Goal: Task Accomplishment & Management: Use online tool/utility

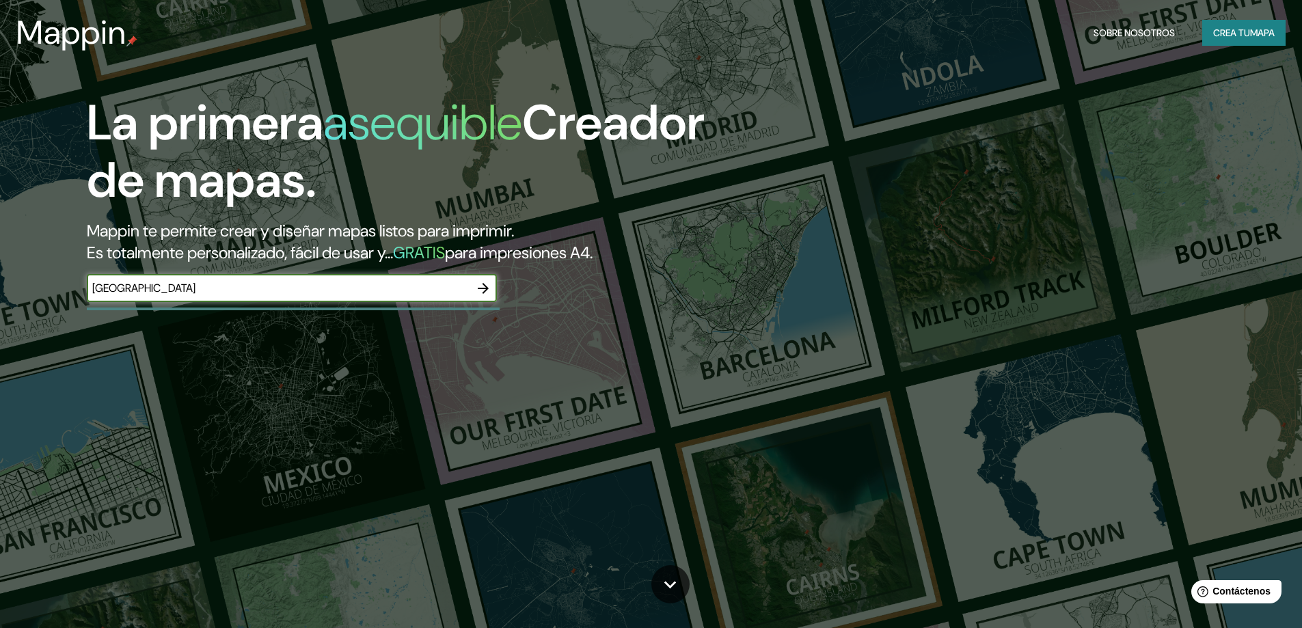
type input "[GEOGRAPHIC_DATA]"
click at [491, 289] on icon "button" at bounding box center [483, 288] width 16 height 16
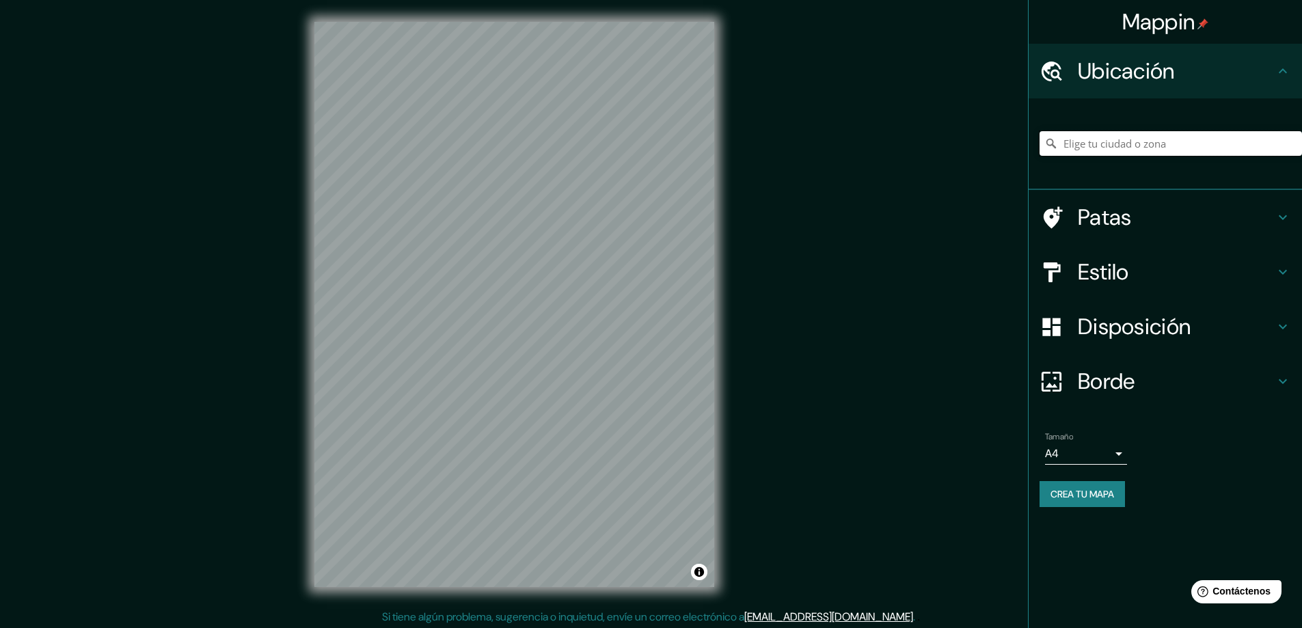
click at [1115, 137] on input "Elige tu ciudad o zona" at bounding box center [1171, 143] width 263 height 25
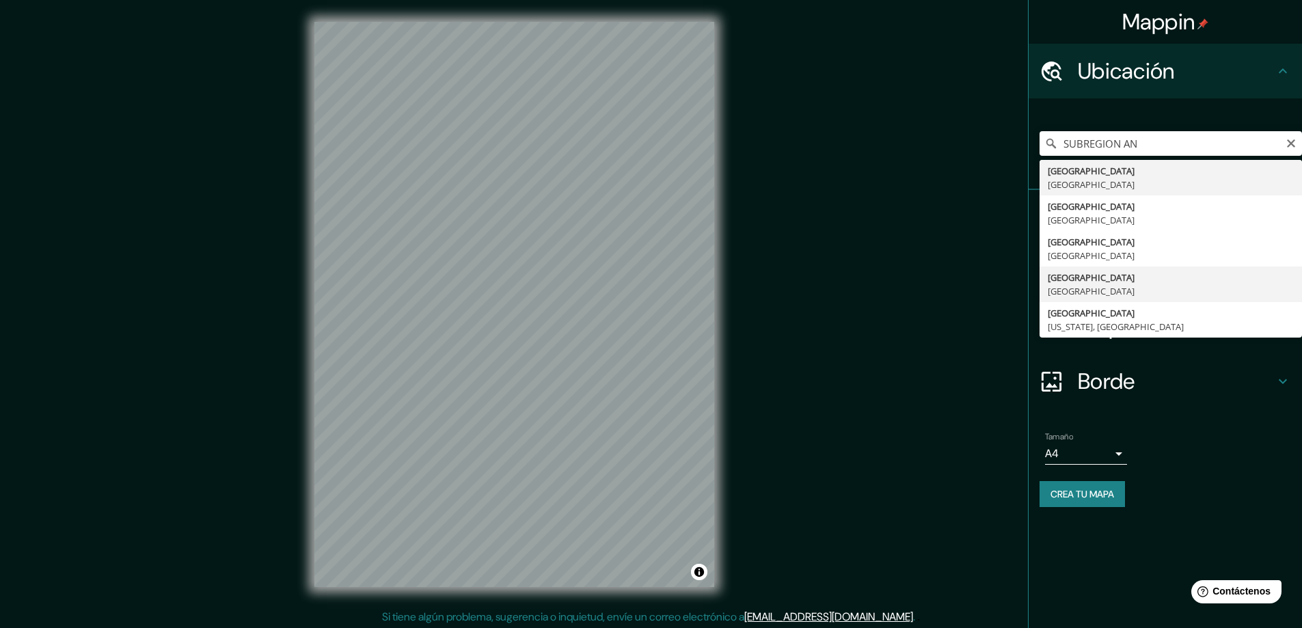
type input "[GEOGRAPHIC_DATA], [GEOGRAPHIC_DATA]"
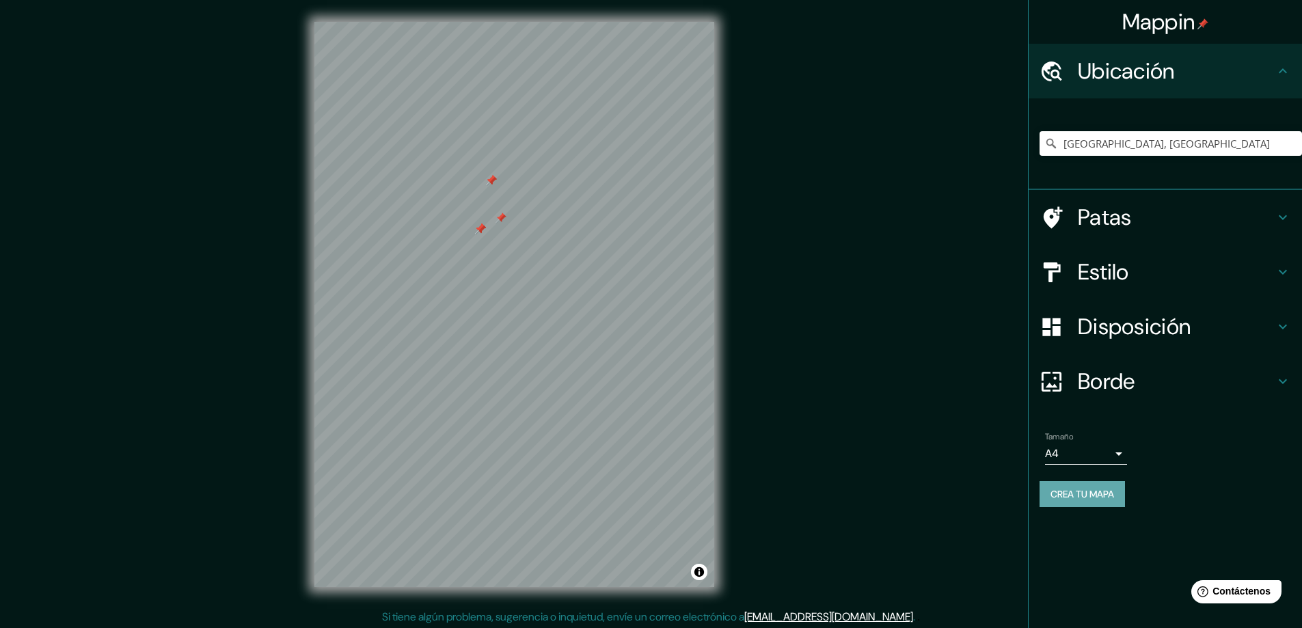
click at [1069, 486] on font "Crea tu mapa" at bounding box center [1083, 494] width 64 height 18
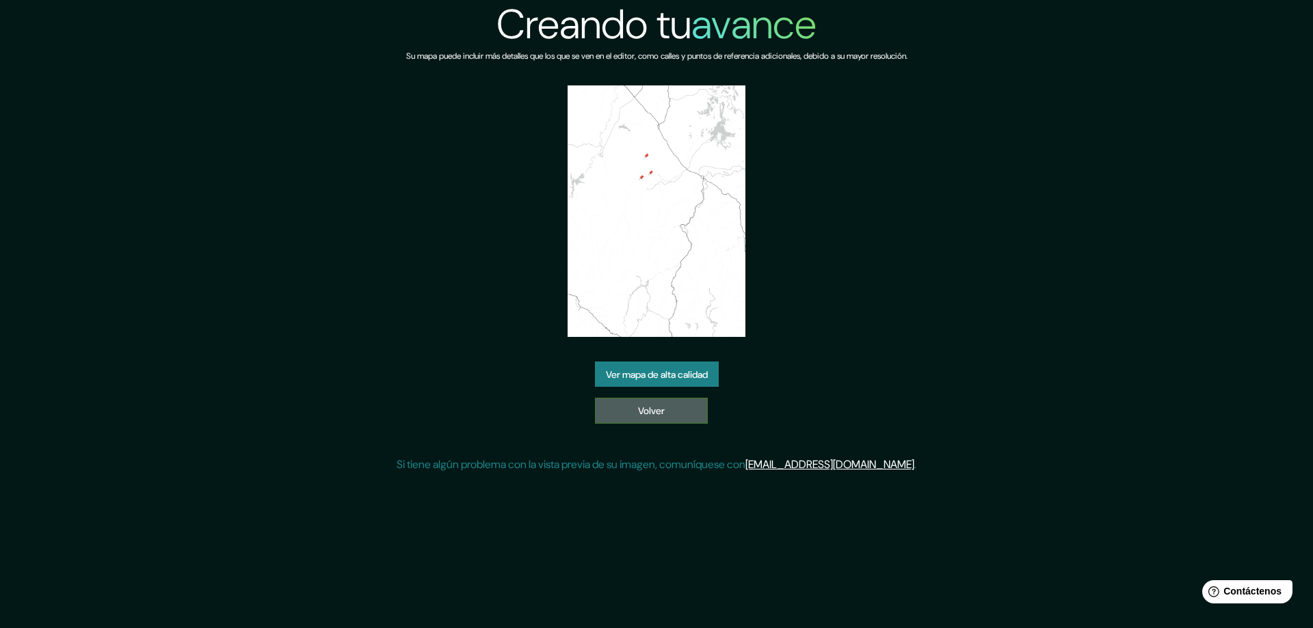
click at [674, 403] on link "Volver" at bounding box center [651, 411] width 113 height 26
